Goal: Task Accomplishment & Management: Use online tool/utility

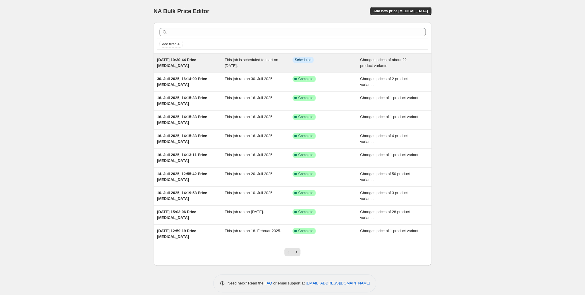
click at [260, 61] on span "This job is scheduled to start on [DATE]." at bounding box center [250, 63] width 53 height 10
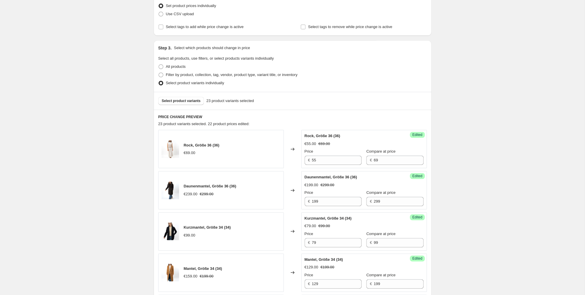
scroll to position [123, 0]
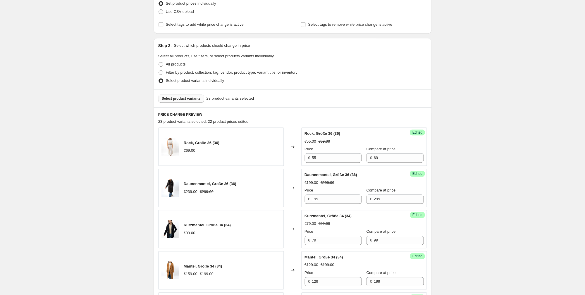
click at [196, 98] on span "Select product variants" at bounding box center [181, 98] width 39 height 5
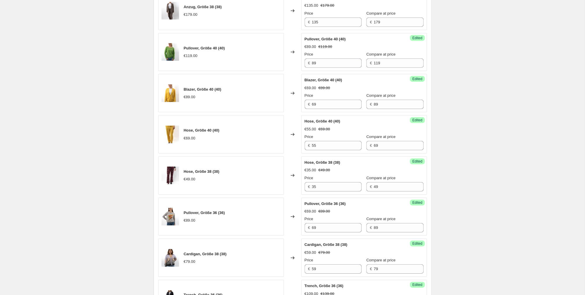
scroll to position [980, 0]
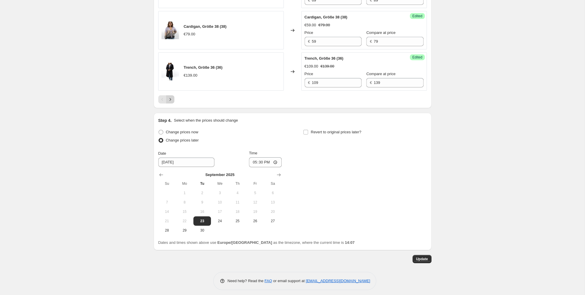
click at [172, 99] on button "Next" at bounding box center [170, 99] width 8 height 8
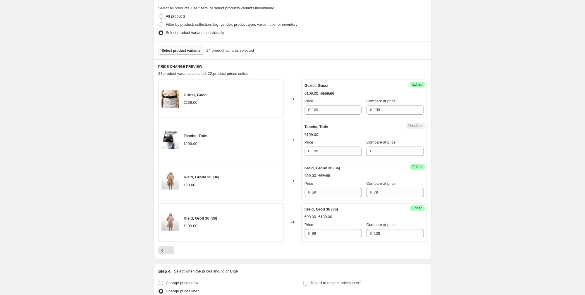
scroll to position [175, 0]
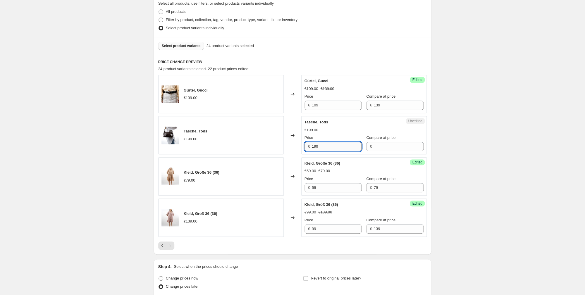
click at [332, 146] on input "199" at bounding box center [337, 146] width 50 height 9
type input "159"
type input "199"
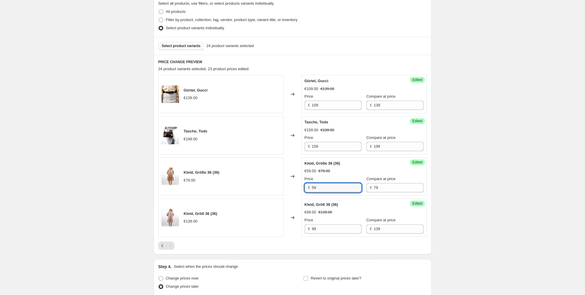
click at [481, 151] on div "[DATE] 10:30:44 Price [MEDICAL_DATA]. This page is ready [DATE] 10:30:44 Price …" at bounding box center [292, 135] width 584 height 620
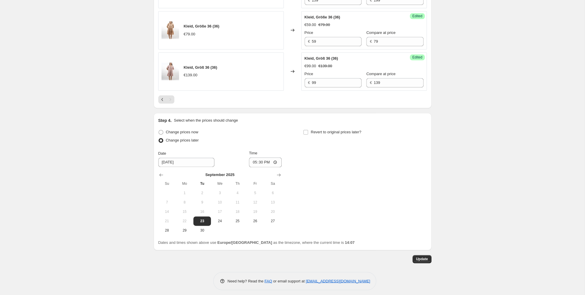
scroll to position [324, 0]
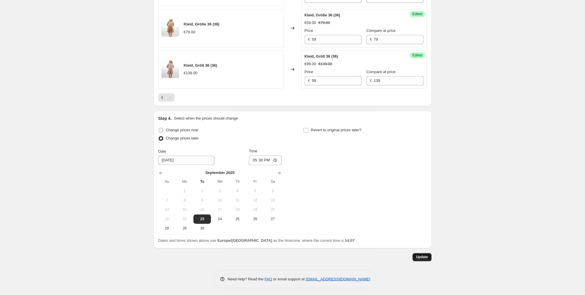
click at [423, 255] on span "Update" at bounding box center [422, 257] width 12 height 5
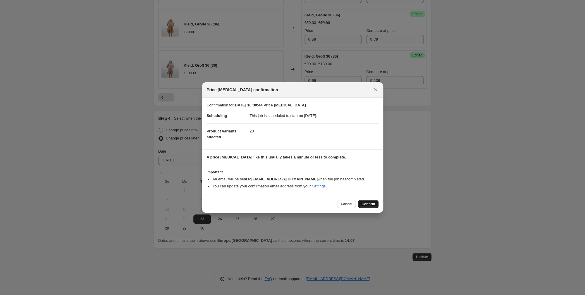
click at [369, 205] on span "Confirm" at bounding box center [367, 204] width 13 height 5
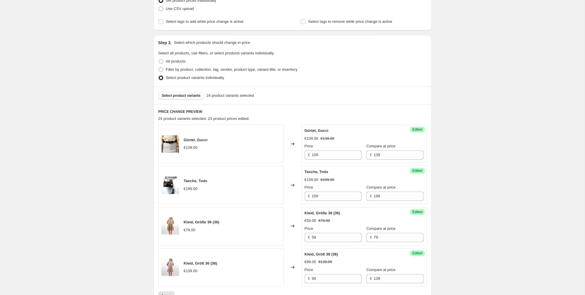
scroll to position [0, 0]
